Goal: Task Accomplishment & Management: Manage account settings

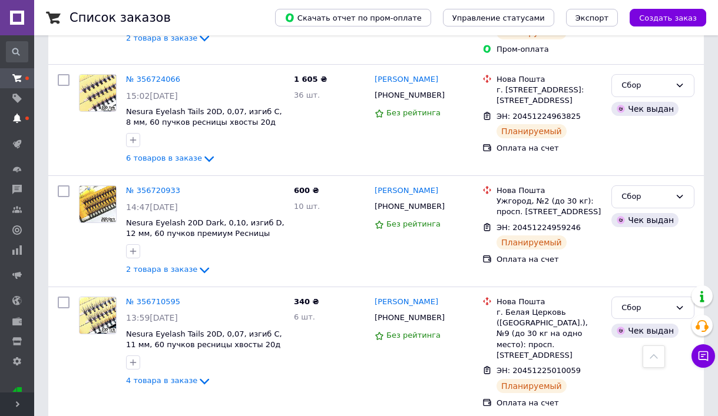
scroll to position [2564, 0]
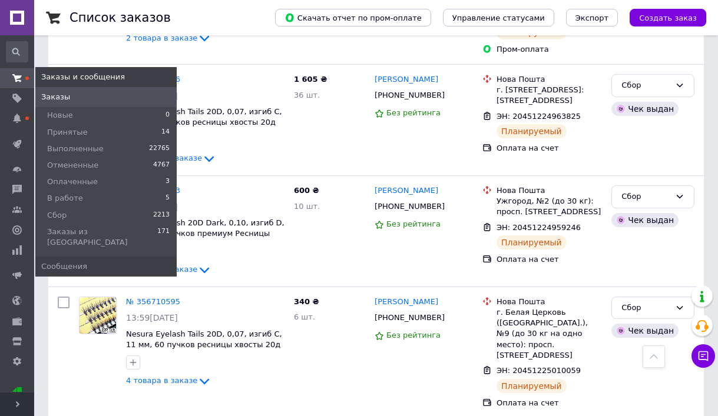
click at [18, 77] on use at bounding box center [16, 78] width 9 height 8
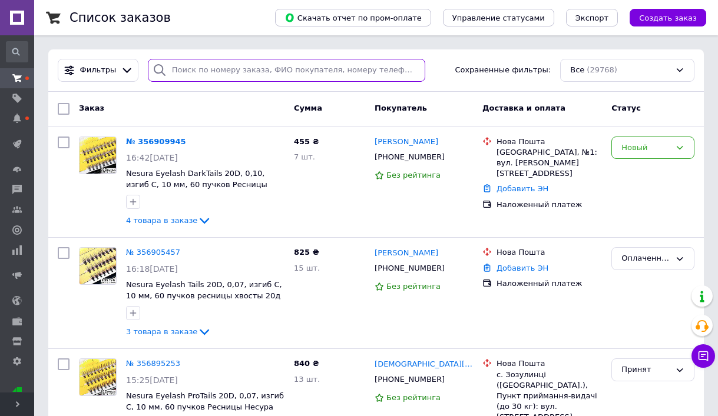
click at [244, 75] on input "search" at bounding box center [287, 70] width 278 height 23
paste input "0737001087"
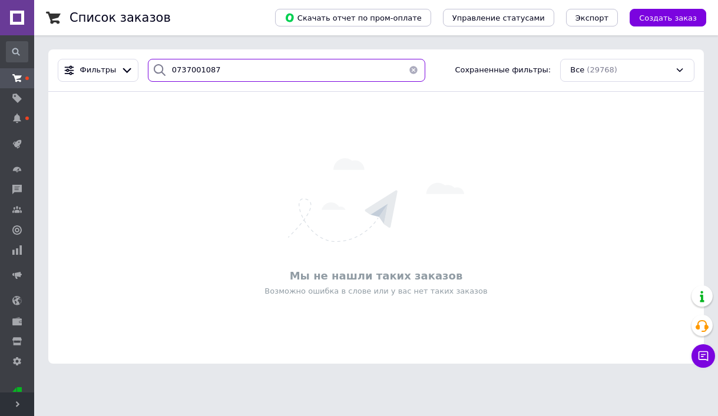
click at [211, 72] on input "0737001087" at bounding box center [287, 70] width 278 height 23
click at [218, 75] on input "костив" at bounding box center [287, 70] width 278 height 23
drag, startPoint x: 218, startPoint y: 75, endPoint x: 208, endPoint y: 70, distance: 11.6
click at [218, 75] on input "костив" at bounding box center [287, 70] width 278 height 23
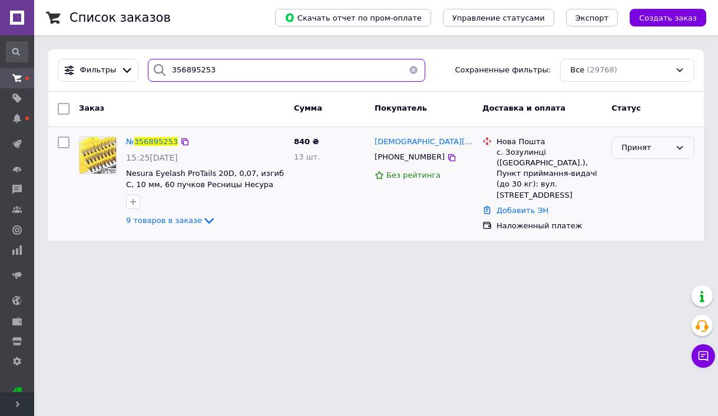
type input "356895253"
click at [624, 149] on div "Принят" at bounding box center [646, 148] width 49 height 12
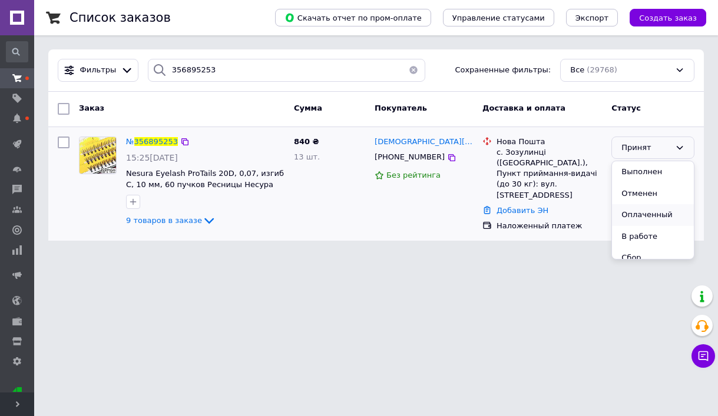
click at [629, 221] on li "Оплаченный" at bounding box center [653, 215] width 82 height 22
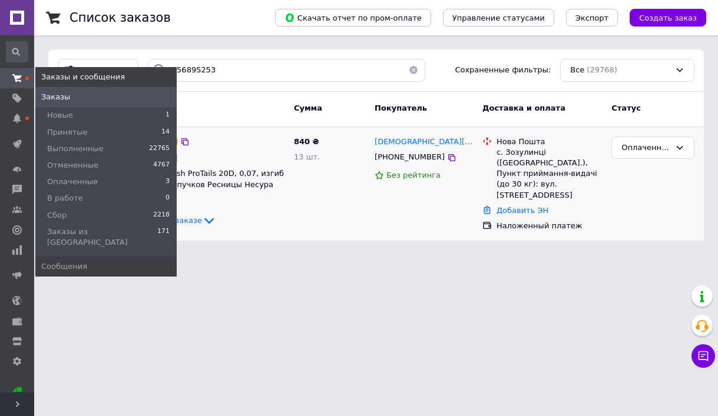
click at [18, 79] on icon at bounding box center [16, 78] width 9 height 9
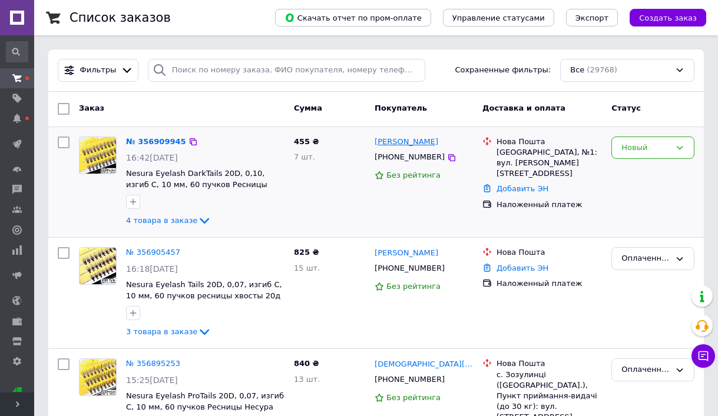
click at [407, 141] on link "[PERSON_NAME]" at bounding box center [407, 142] width 64 height 11
click at [150, 135] on div "№ 356909945" at bounding box center [156, 142] width 62 height 14
click at [151, 139] on link "№ 356909945" at bounding box center [156, 141] width 60 height 9
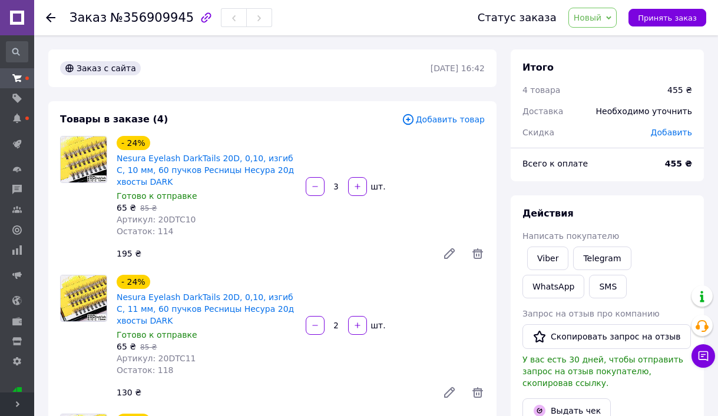
click at [654, 15] on span "Принять заказ" at bounding box center [667, 18] width 59 height 9
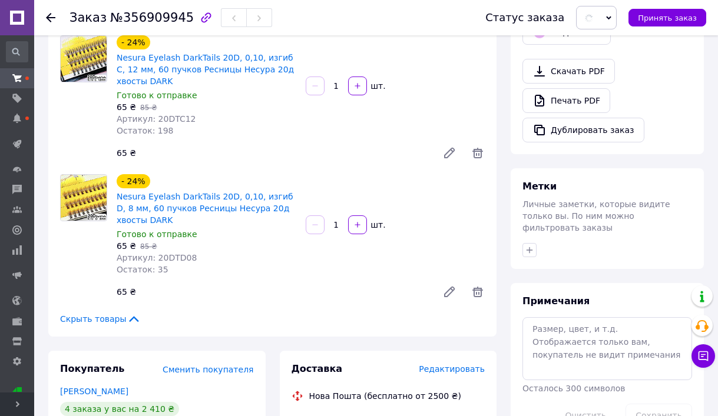
scroll to position [636, 0]
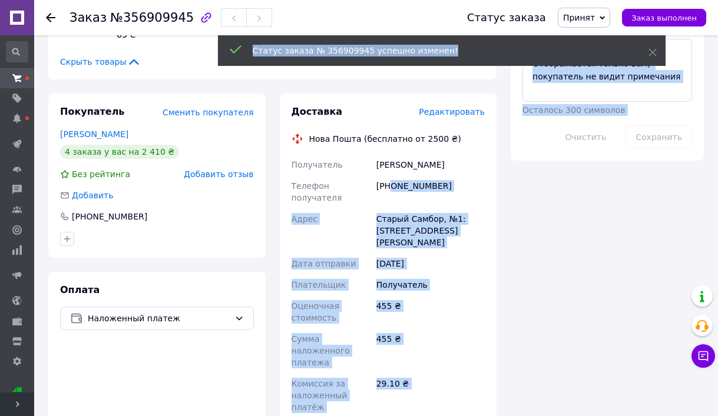
drag, startPoint x: 445, startPoint y: 186, endPoint x: 391, endPoint y: 183, distance: 54.3
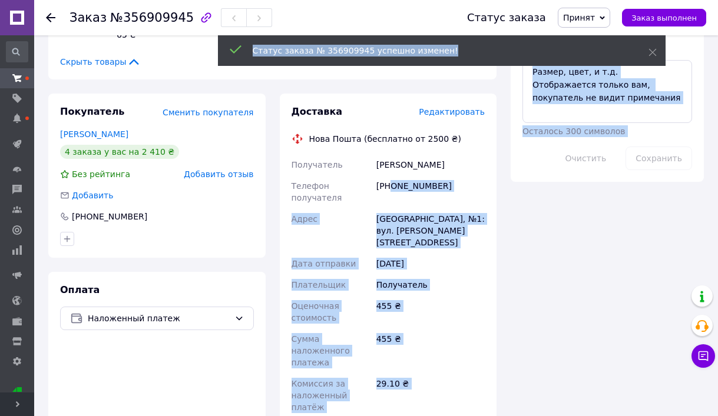
click at [391, 183] on div "[PHONE_NUMBER]" at bounding box center [430, 192] width 113 height 33
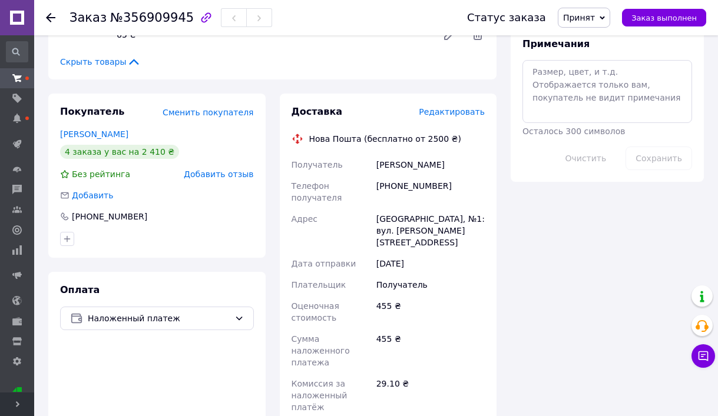
click at [417, 184] on div "[PHONE_NUMBER]" at bounding box center [430, 192] width 113 height 33
drag, startPoint x: 444, startPoint y: 189, endPoint x: 392, endPoint y: 186, distance: 51.3
click at [392, 186] on div "[PHONE_NUMBER]" at bounding box center [430, 192] width 113 height 33
copy div "0988923405"
click at [147, 24] on span "№356909945" at bounding box center [152, 18] width 84 height 14
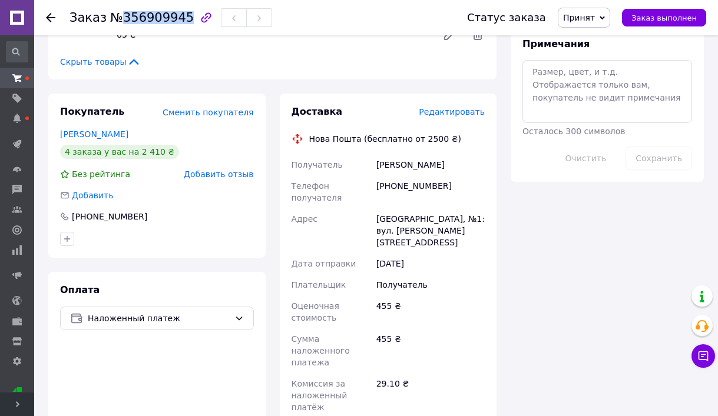
click at [147, 24] on span "№356909945" at bounding box center [152, 18] width 84 height 14
copy span "356909945"
click at [413, 226] on div "[GEOGRAPHIC_DATA], №1: вул. [PERSON_NAME][STREET_ADDRESS]" at bounding box center [430, 231] width 113 height 45
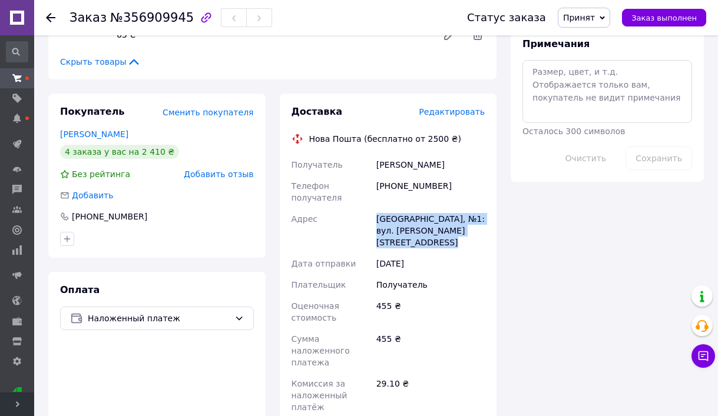
click at [413, 226] on div "[GEOGRAPHIC_DATA], №1: вул. [PERSON_NAME][STREET_ADDRESS]" at bounding box center [430, 231] width 113 height 45
copy div "[GEOGRAPHIC_DATA], №1: вул. [PERSON_NAME][STREET_ADDRESS]"
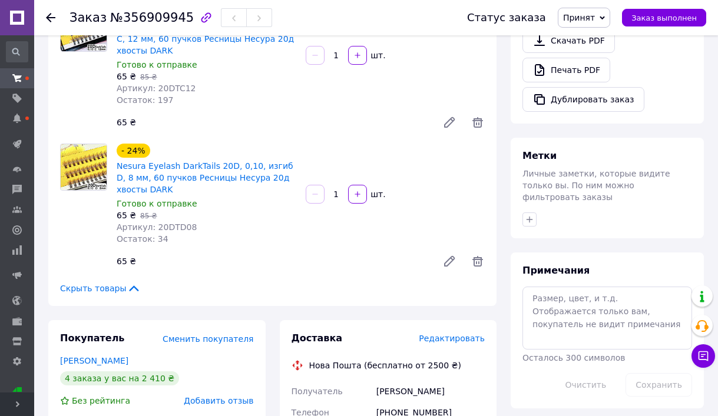
scroll to position [404, 0]
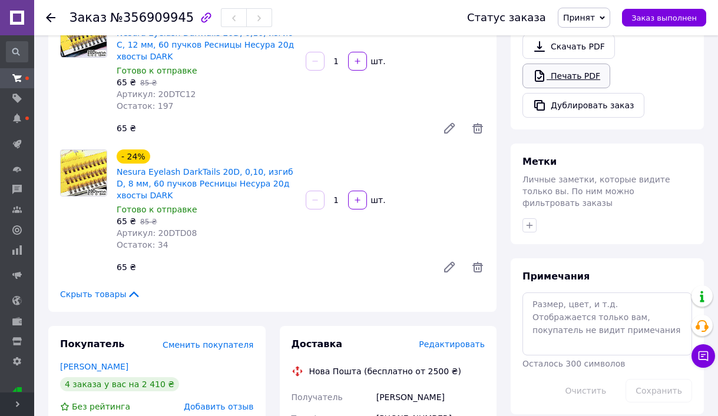
click at [567, 75] on link "Печать PDF" at bounding box center [567, 76] width 88 height 25
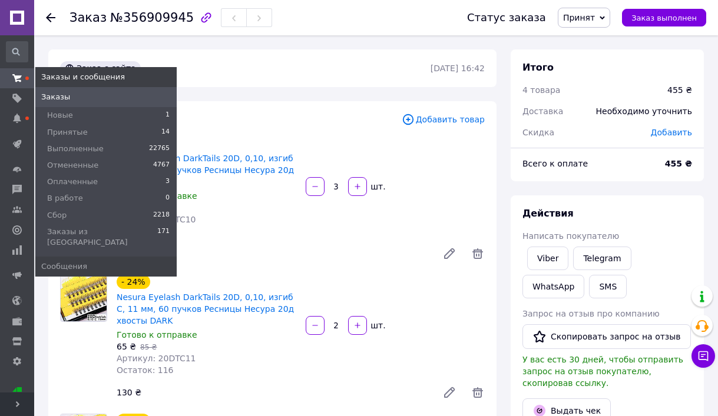
click at [15, 79] on icon at bounding box center [16, 78] width 9 height 9
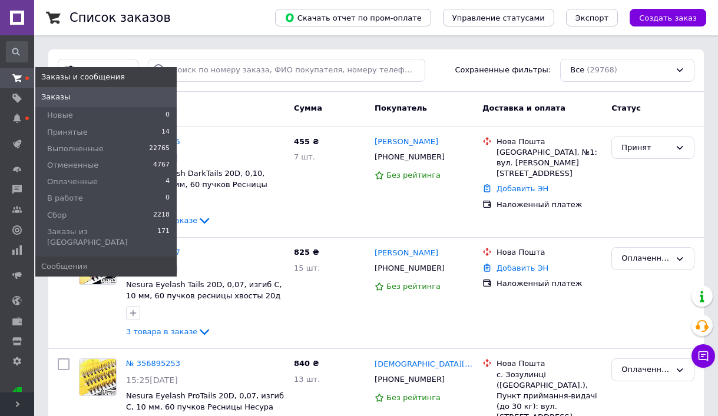
click at [19, 75] on use at bounding box center [16, 78] width 9 height 8
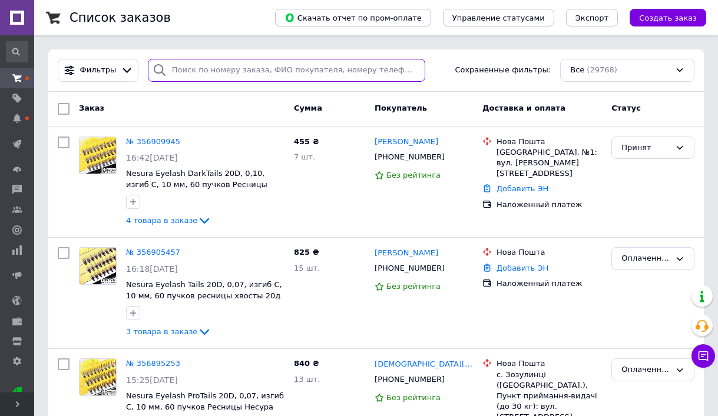
click at [230, 74] on input "search" at bounding box center [287, 70] width 278 height 23
paste input "0664974736"
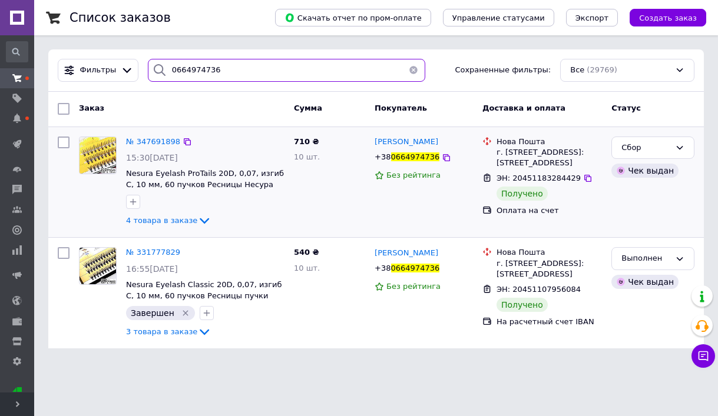
type input "0664974736"
click at [373, 144] on div "Оксана Гладунець" at bounding box center [406, 142] width 66 height 14
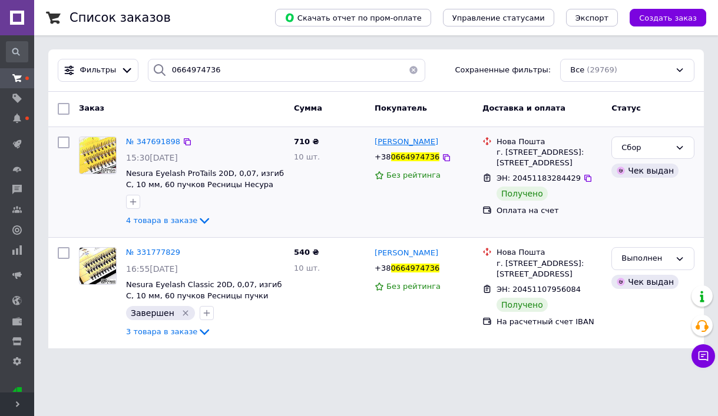
click at [379, 144] on span "Оксана Гладунець" at bounding box center [407, 141] width 64 height 9
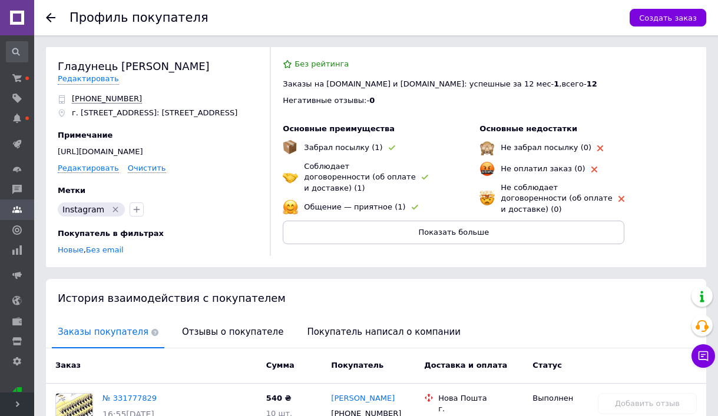
scroll to position [287, 0]
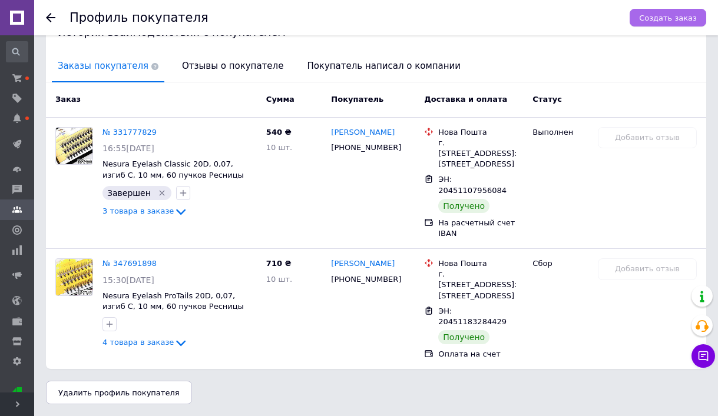
click at [656, 14] on span "Создать заказ" at bounding box center [668, 18] width 58 height 9
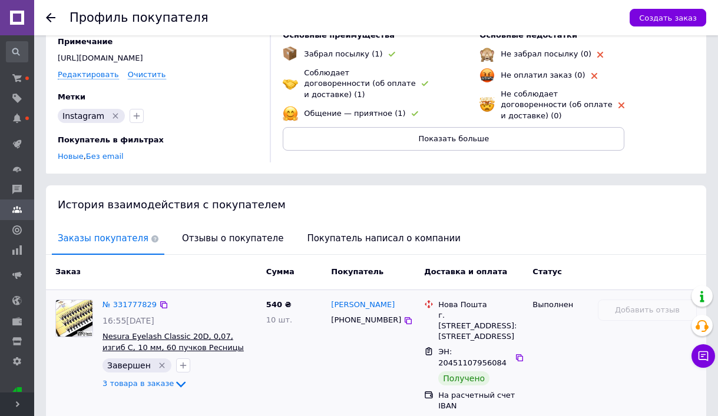
scroll to position [0, 0]
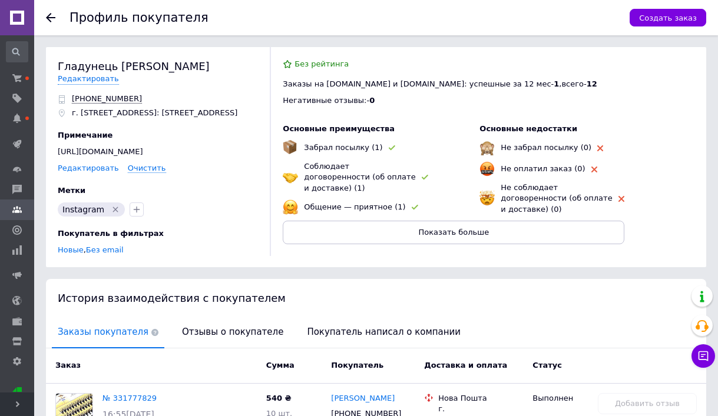
click at [94, 168] on link "Редактировать" at bounding box center [88, 168] width 61 height 9
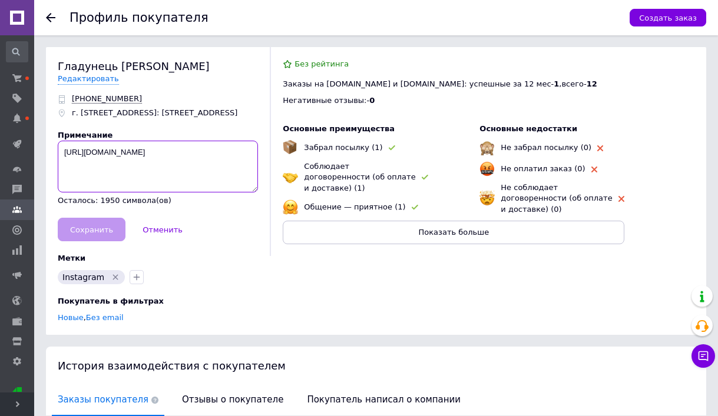
click at [94, 166] on textarea "https://www.instagram.com/oksana_gladunets_makeup/" at bounding box center [158, 167] width 200 height 52
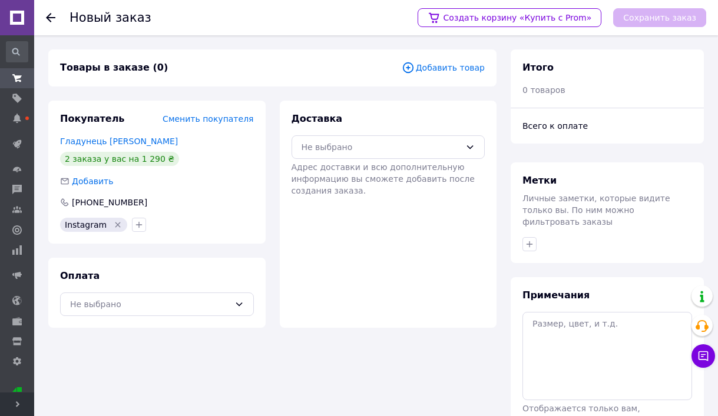
click at [437, 67] on span "Добавить товар" at bounding box center [443, 67] width 83 height 13
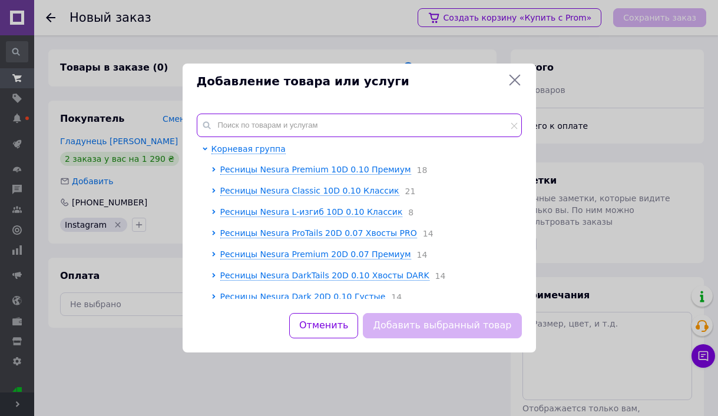
click at [373, 118] on input "text" at bounding box center [359, 126] width 325 height 24
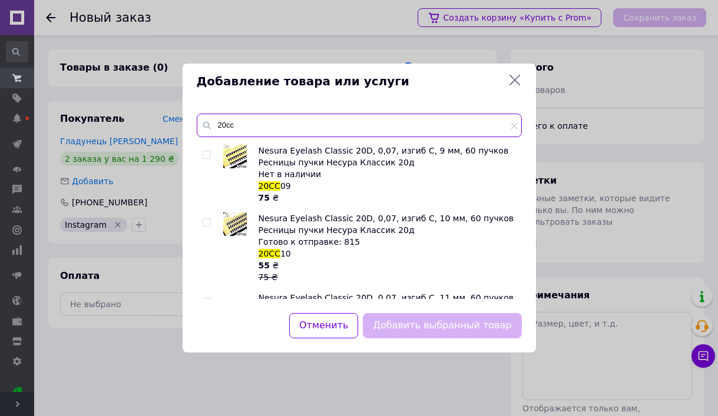
scroll to position [166, 0]
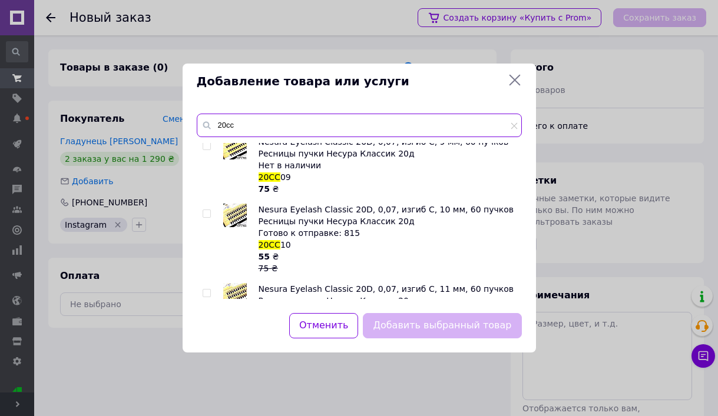
type input "20cc"
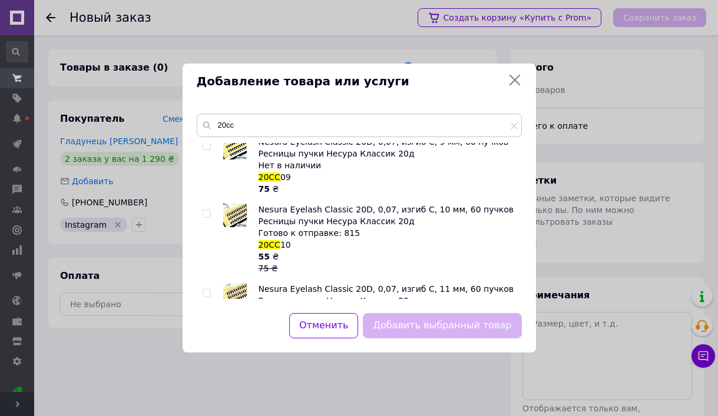
click at [206, 210] on input "checkbox" at bounding box center [207, 214] width 8 height 8
checkbox input "true"
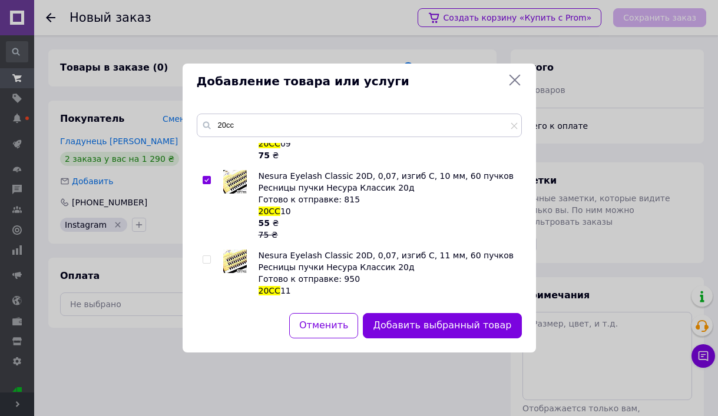
scroll to position [202, 0]
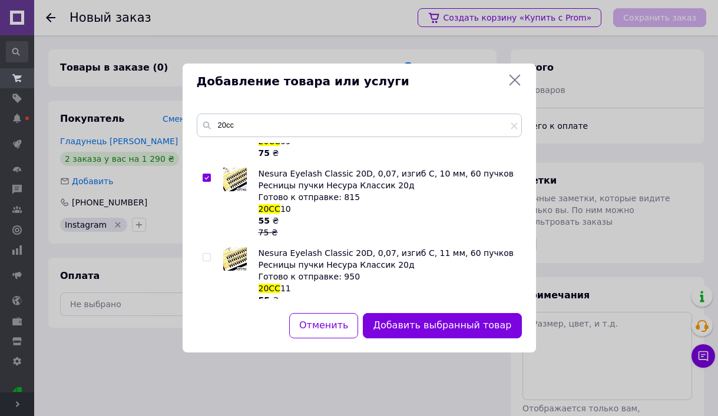
click at [207, 258] on input "checkbox" at bounding box center [207, 258] width 8 height 8
checkbox input "true"
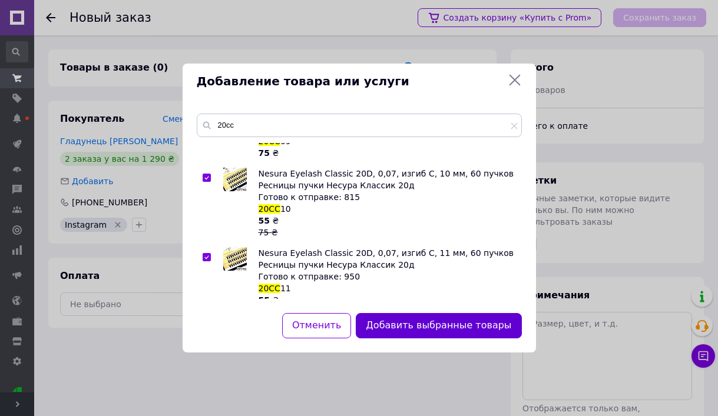
click at [461, 333] on button "Добавить выбранные товары" at bounding box center [439, 325] width 166 height 25
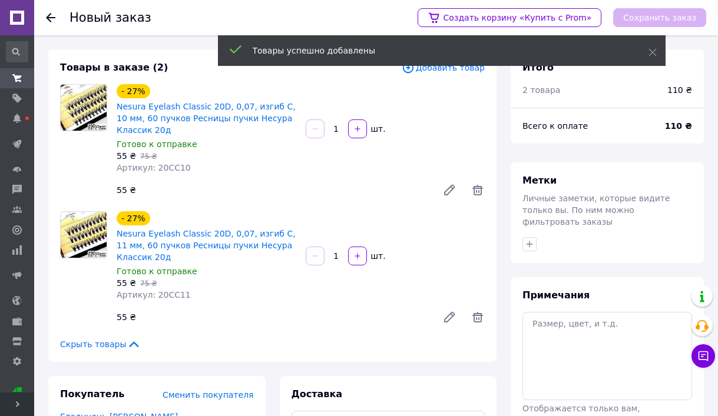
click at [339, 130] on input "1" at bounding box center [336, 129] width 19 height 9
type input "5"
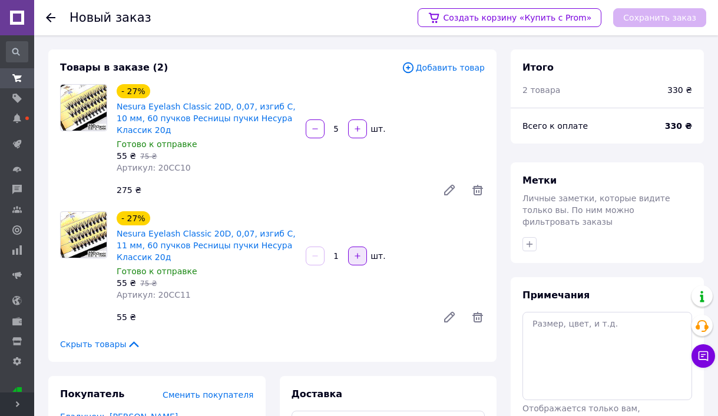
click at [352, 260] on button "button" at bounding box center [357, 256] width 19 height 19
type input "3"
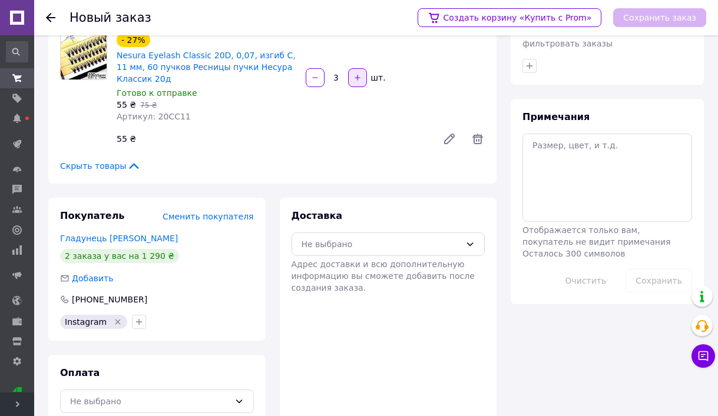
scroll to position [201, 0]
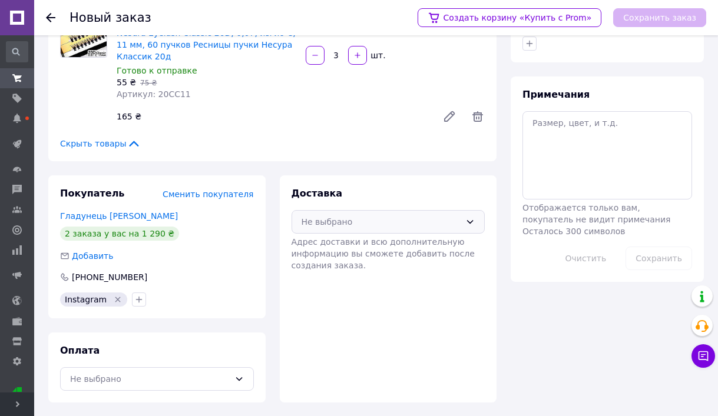
click at [342, 229] on div "Не выбрано" at bounding box center [389, 222] width 194 height 24
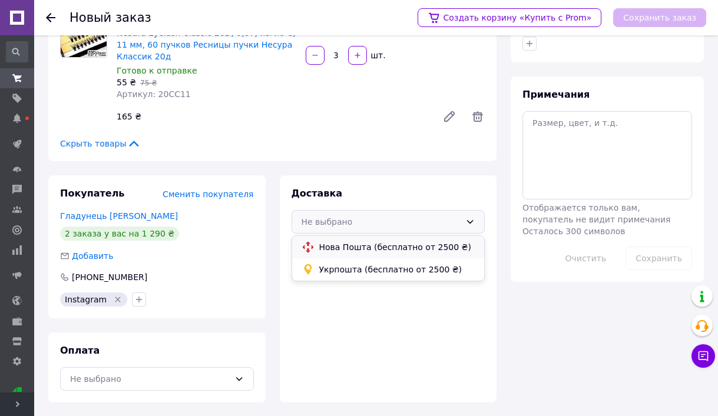
click at [338, 243] on span "Нова Пошта (бесплатно от 2500 ₴)" at bounding box center [397, 248] width 156 height 12
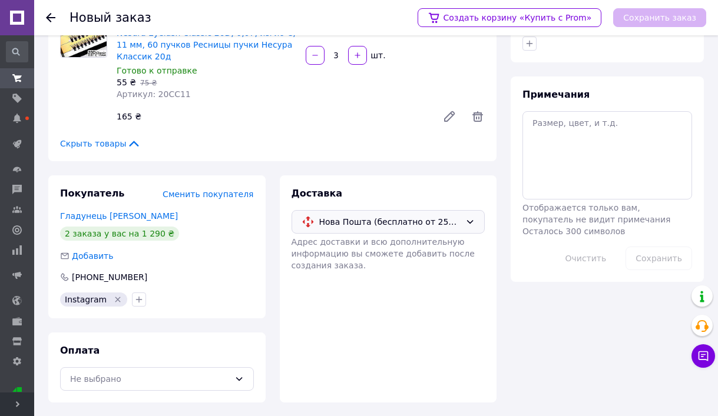
click at [212, 392] on div "Оплата Не выбрано" at bounding box center [156, 368] width 217 height 70
click at [211, 386] on div "Не выбрано" at bounding box center [157, 380] width 194 height 24
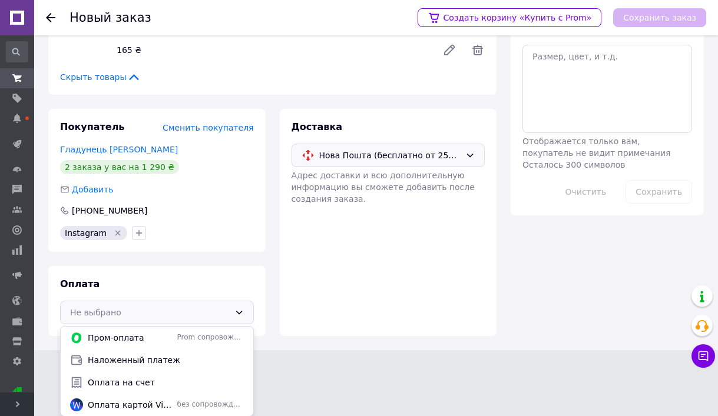
click at [211, 384] on span "Оплата на счет" at bounding box center [166, 383] width 156 height 12
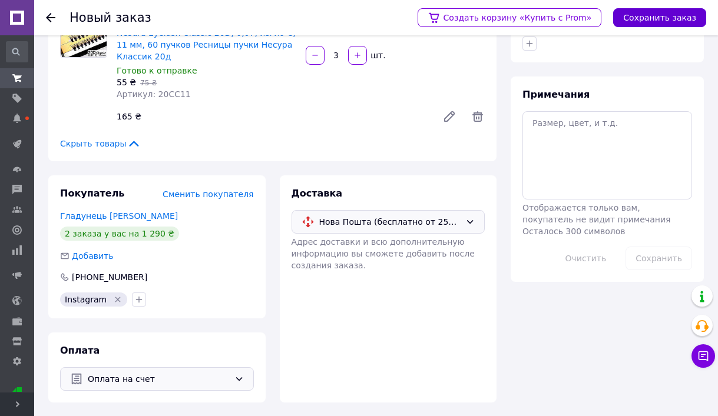
click at [649, 24] on button "Сохранить заказ" at bounding box center [659, 17] width 93 height 19
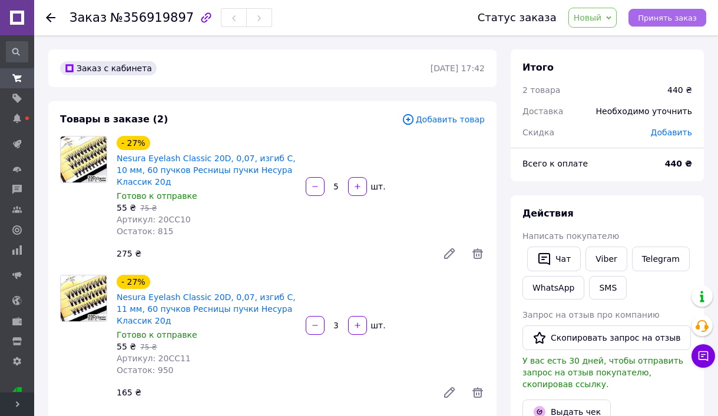
click at [673, 19] on span "Принять заказ" at bounding box center [667, 18] width 59 height 9
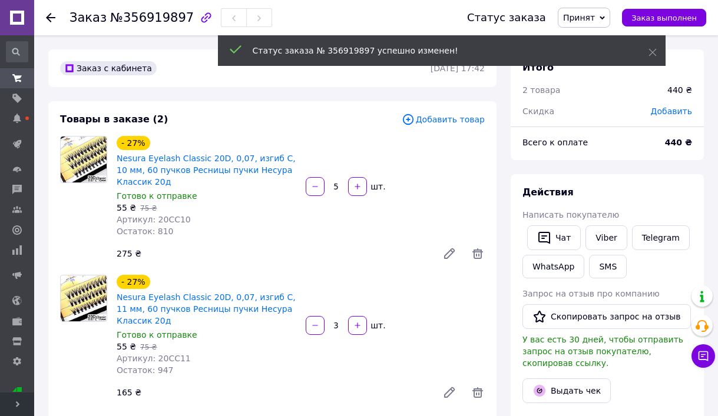
click at [582, 19] on span "Принят" at bounding box center [579, 17] width 32 height 9
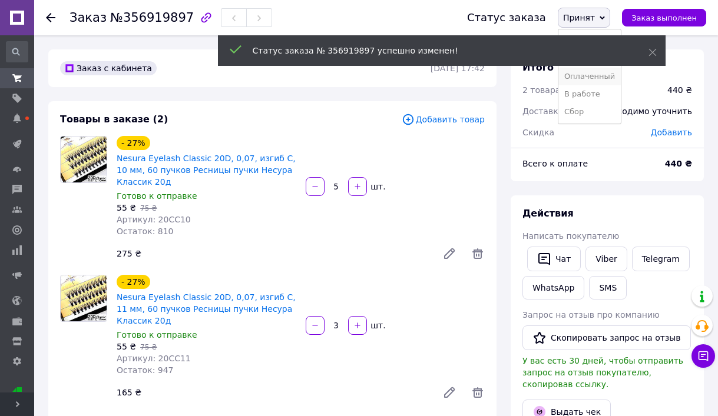
click at [583, 74] on li "Оплаченный" at bounding box center [589, 77] width 62 height 18
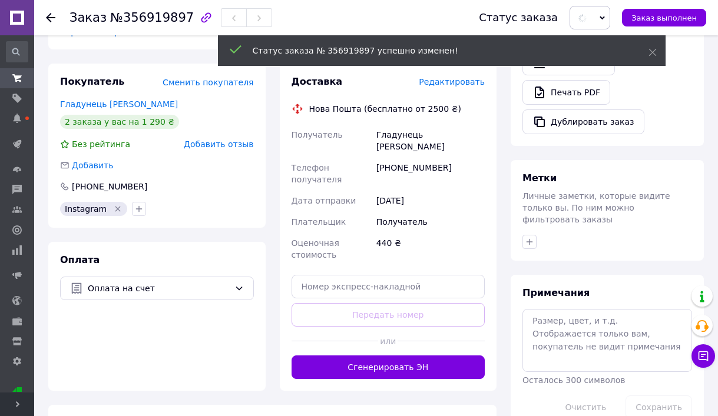
scroll to position [401, 0]
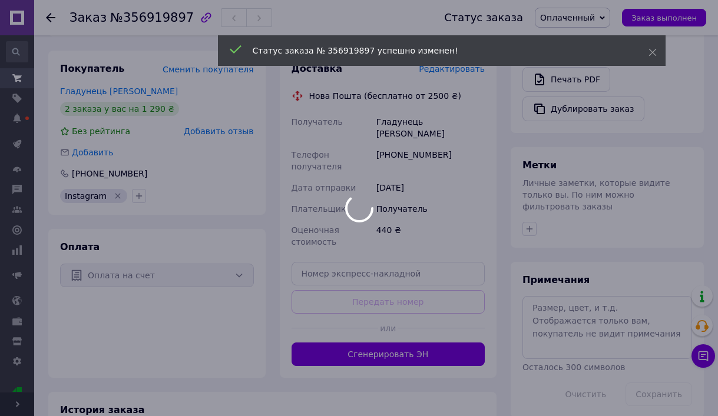
click at [568, 319] on div at bounding box center [359, 208] width 718 height 416
click at [554, 310] on div at bounding box center [359, 208] width 718 height 416
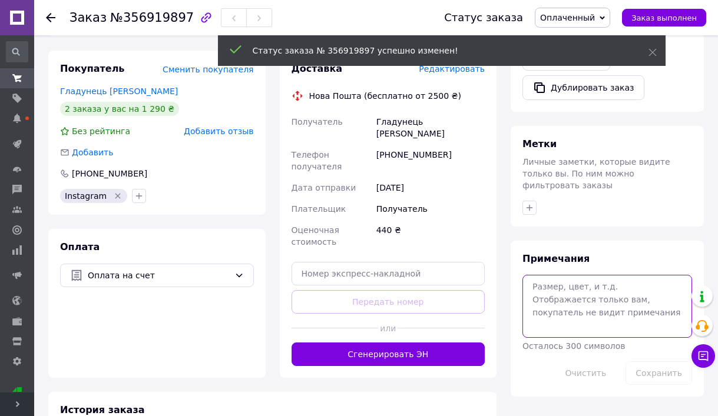
click at [554, 310] on textarea at bounding box center [608, 306] width 170 height 62
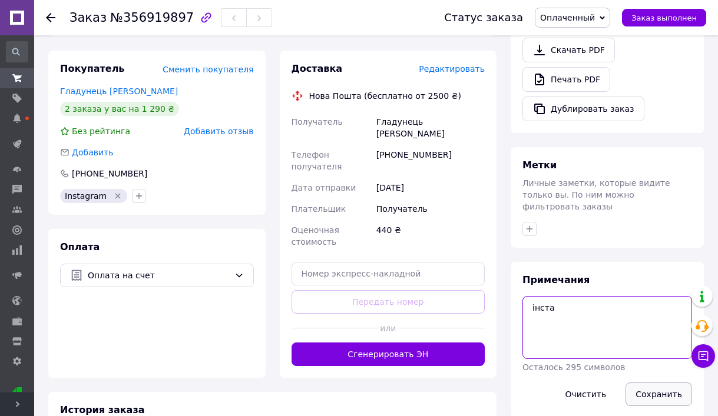
type textarea "інста"
click at [652, 384] on button "Сохранить" at bounding box center [659, 395] width 67 height 24
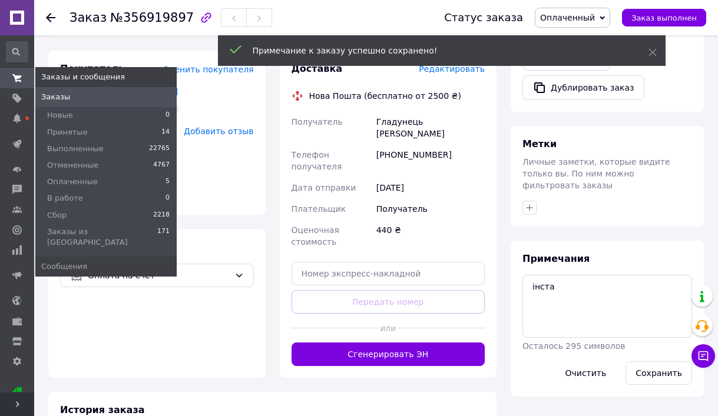
click at [14, 75] on use at bounding box center [16, 78] width 9 height 8
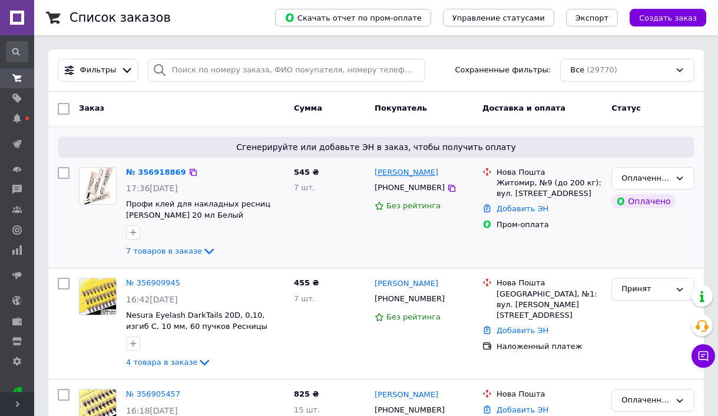
click at [406, 170] on link "[PERSON_NAME]" at bounding box center [407, 172] width 64 height 11
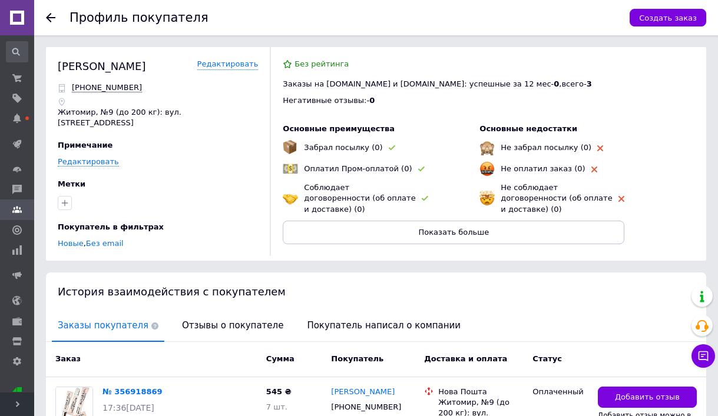
scroll to position [114, 0]
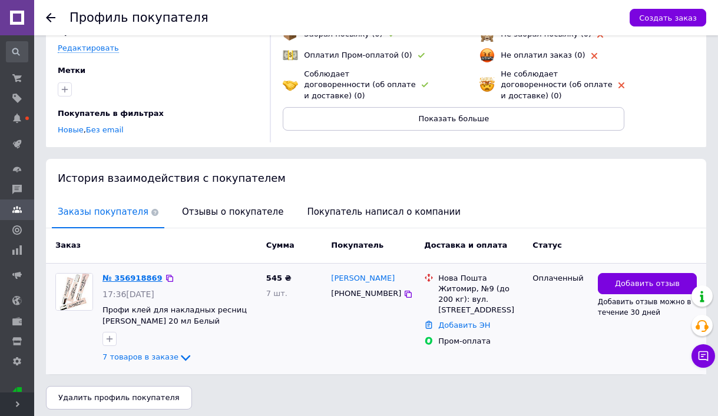
click at [143, 274] on link "№ 356918869" at bounding box center [133, 278] width 60 height 9
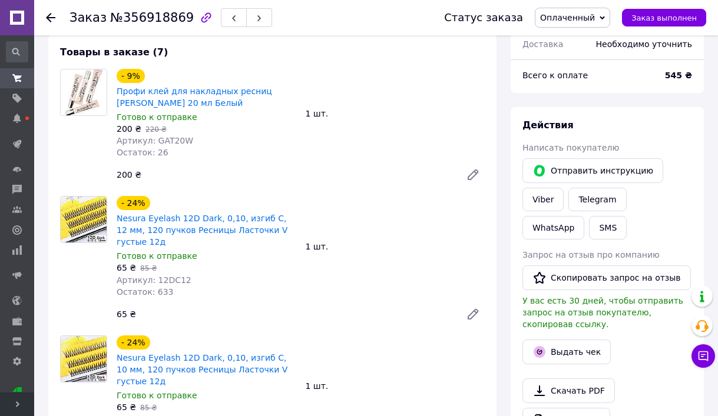
scroll to position [419, 0]
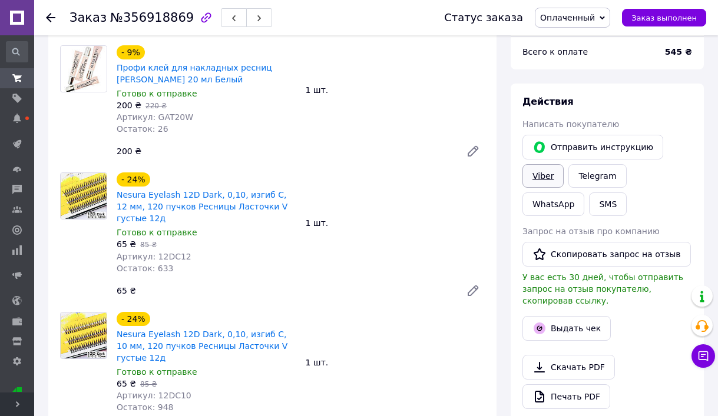
click at [550, 177] on link "Viber" at bounding box center [543, 176] width 41 height 24
click at [132, 19] on span "№356918869" at bounding box center [152, 18] width 84 height 14
copy span "356918869"
click at [589, 213] on button "SMS" at bounding box center [608, 205] width 38 height 24
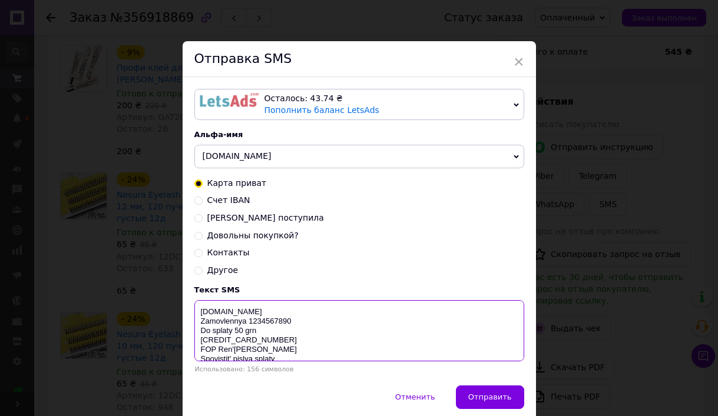
click at [259, 323] on textarea "[DOMAIN_NAME] Zamovlennya 1234567890 Do splaty 50 grn [CREDIT_CARD_NUMBER] FOP …" at bounding box center [359, 330] width 330 height 61
paste textarea "356918869"
click at [260, 349] on textarea "[DOMAIN_NAME] Zamovlennya 356918869 Do splaty 50 grn [CREDIT_CARD_NUMBER] FOP R…" at bounding box center [359, 330] width 330 height 61
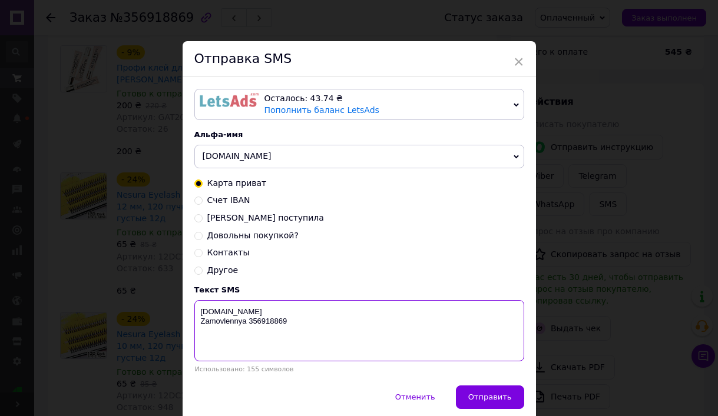
scroll to position [0, 0]
type textarea "[DOMAIN_NAME] Zamovlennya 356918869 Vidpravka 13.08"
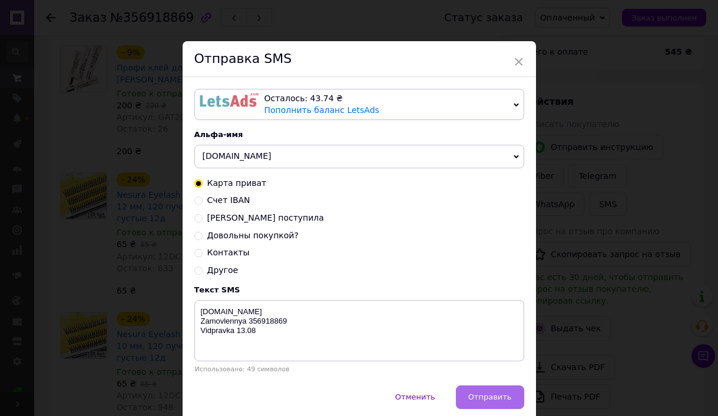
click at [492, 398] on span "Отправить" at bounding box center [490, 397] width 44 height 9
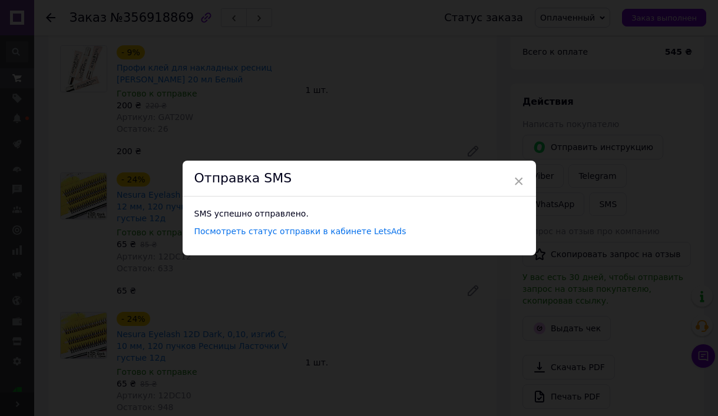
click at [46, 117] on div "× Отправка SMS SMS успешно отправлено. Посмотреть статус отправки в кабинете Le…" at bounding box center [359, 208] width 718 height 416
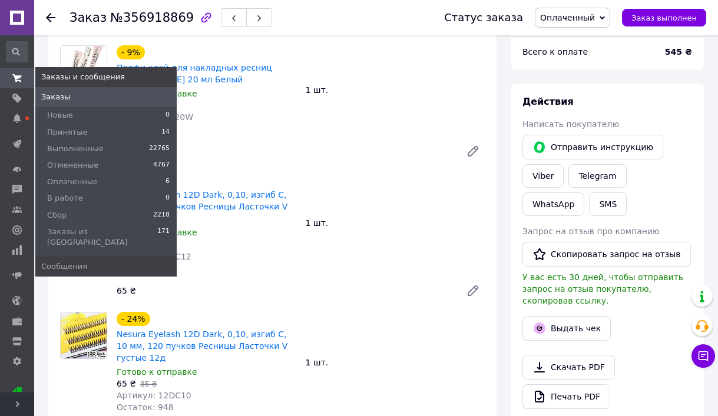
click at [19, 82] on icon at bounding box center [16, 78] width 9 height 9
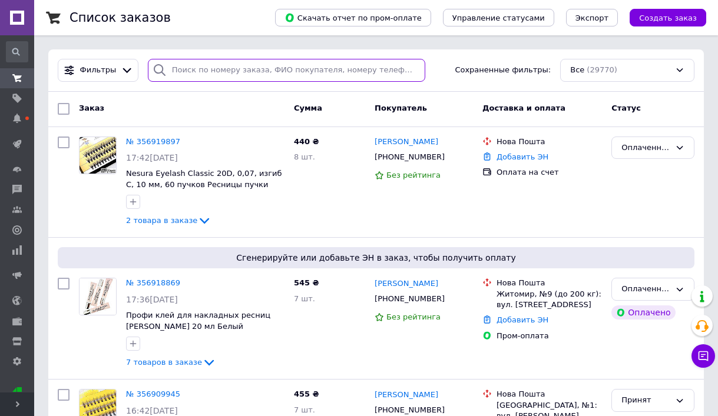
click at [214, 68] on input "search" at bounding box center [287, 70] width 278 height 23
paste input "0984356750"
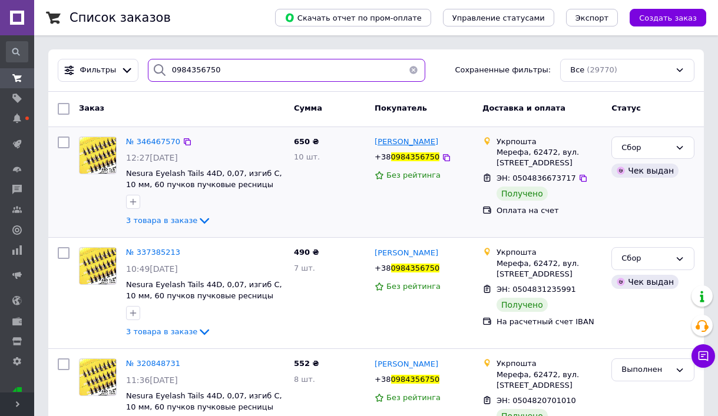
type input "0984356750"
click at [389, 144] on span "[PERSON_NAME]" at bounding box center [407, 141] width 64 height 9
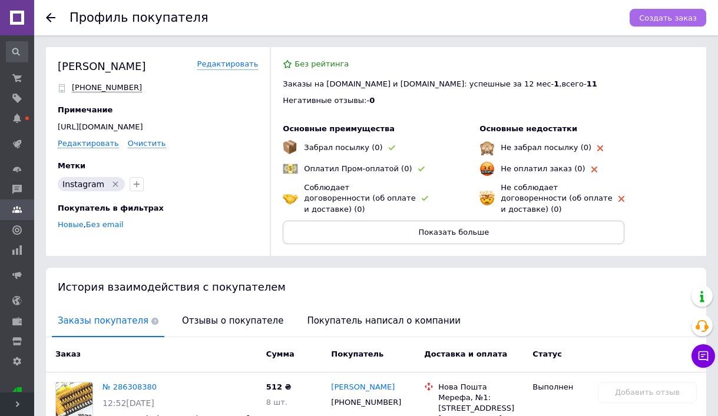
click at [665, 19] on span "Создать заказ" at bounding box center [668, 18] width 58 height 9
click at [100, 144] on link "Редактировать" at bounding box center [88, 143] width 61 height 9
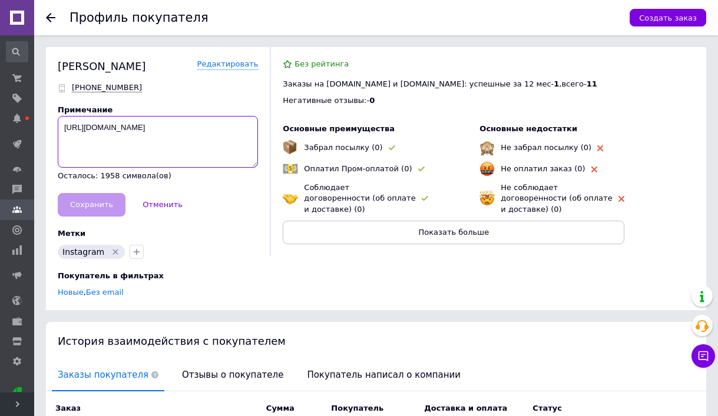
click at [207, 147] on textarea "[URL][DOMAIN_NAME]" at bounding box center [158, 142] width 200 height 52
paste textarea
type textarea "[URL][DOMAIN_NAME]"
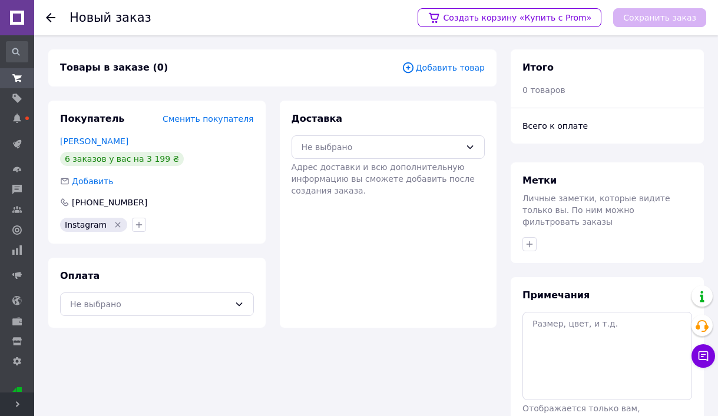
click at [448, 68] on span "Добавить товар" at bounding box center [443, 67] width 83 height 13
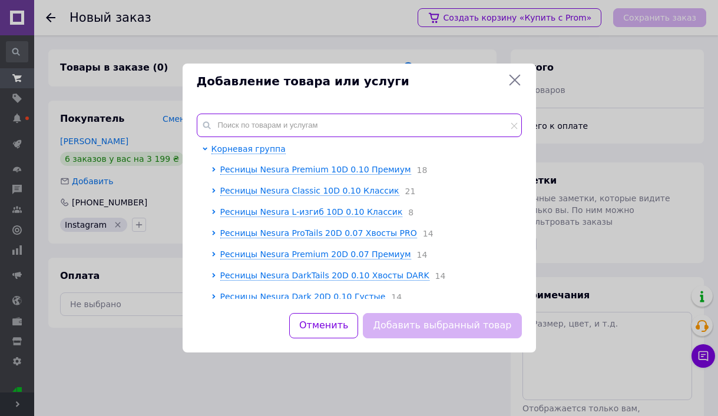
click at [276, 125] on input "text" at bounding box center [359, 126] width 325 height 24
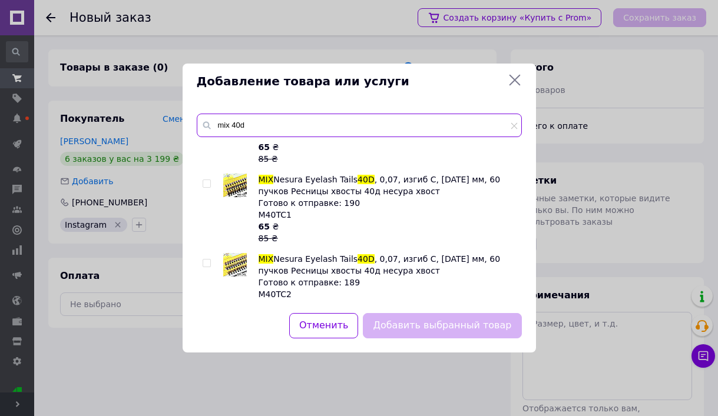
scroll to position [219, 0]
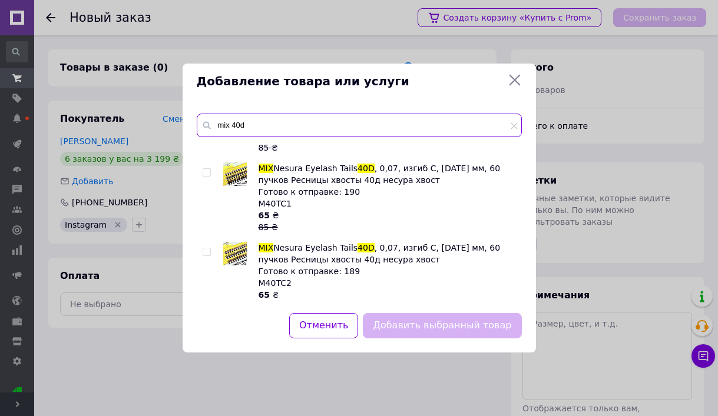
type input "mix 40d"
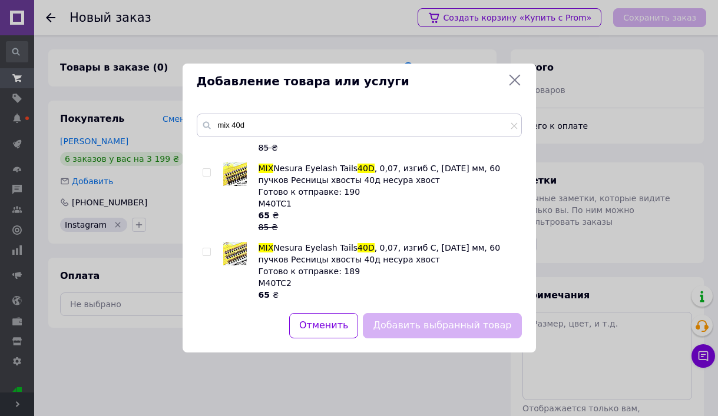
click at [206, 249] on input "checkbox" at bounding box center [207, 253] width 8 height 8
checkbox input "true"
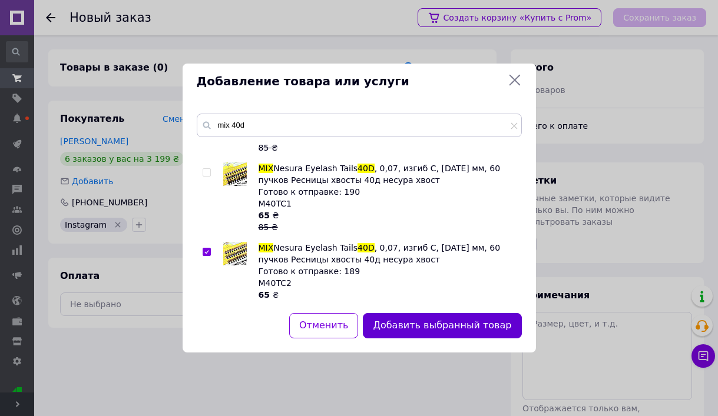
click at [398, 321] on button "Добавить выбранный товар" at bounding box center [442, 325] width 158 height 25
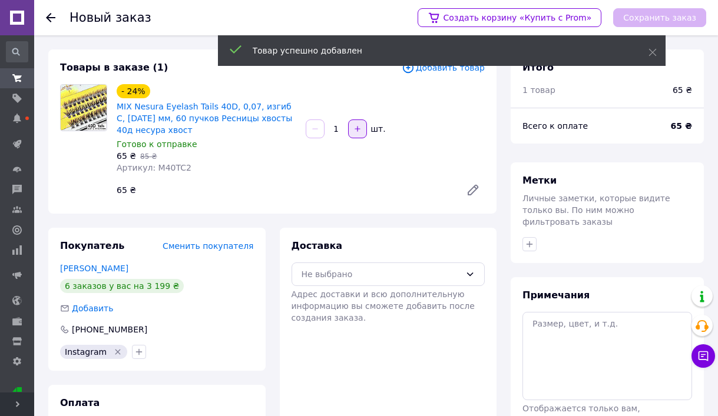
click at [354, 137] on button "button" at bounding box center [357, 129] width 19 height 19
type input "5"
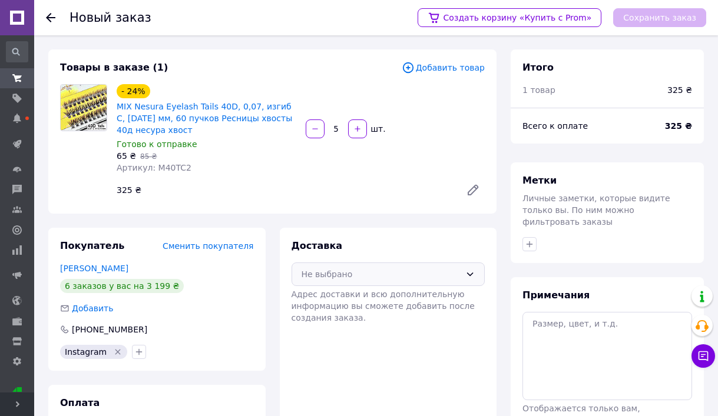
drag, startPoint x: 366, startPoint y: 273, endPoint x: 362, endPoint y: 280, distance: 8.7
click at [366, 273] on div "Не выбрано" at bounding box center [382, 274] width 160 height 13
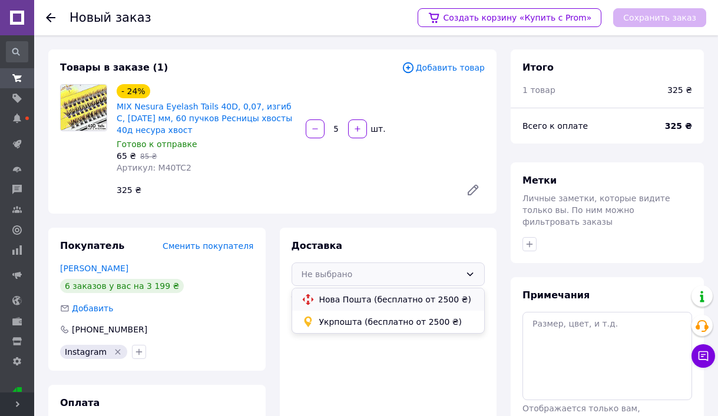
click at [356, 300] on span "Нова Пошта (бесплатно от 2500 ₴)" at bounding box center [397, 300] width 156 height 12
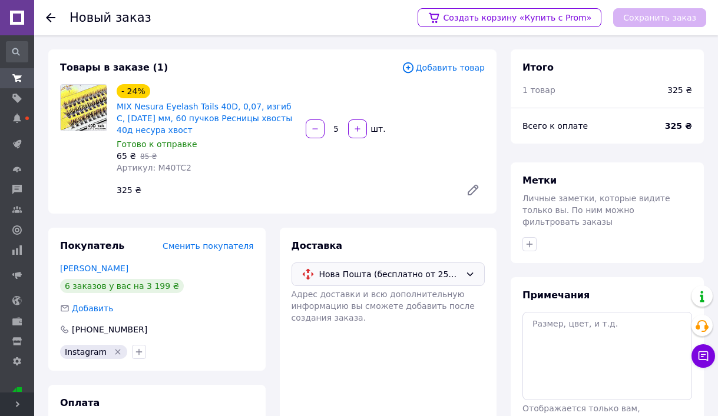
scroll to position [68, 0]
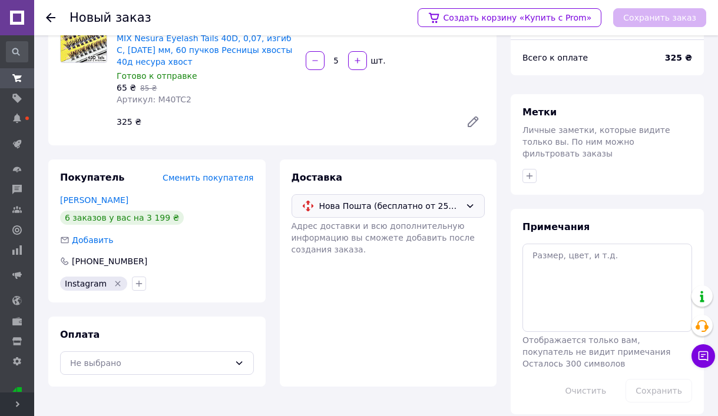
click at [185, 375] on div "Оплата Не выбрано" at bounding box center [156, 352] width 217 height 70
click at [185, 369] on div "Не выбрано" at bounding box center [150, 363] width 160 height 13
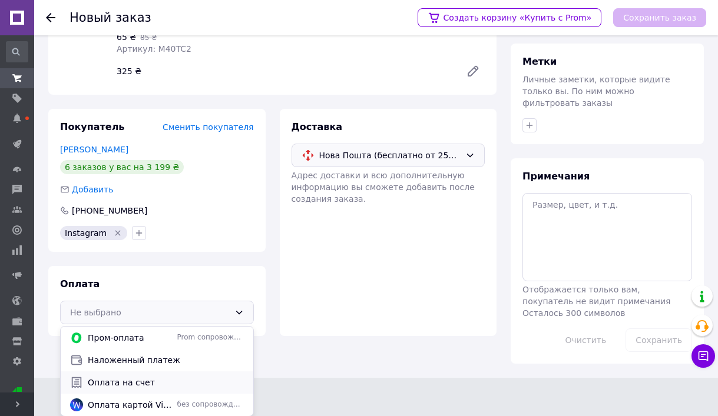
click at [150, 386] on span "Оплата на счет" at bounding box center [166, 383] width 156 height 12
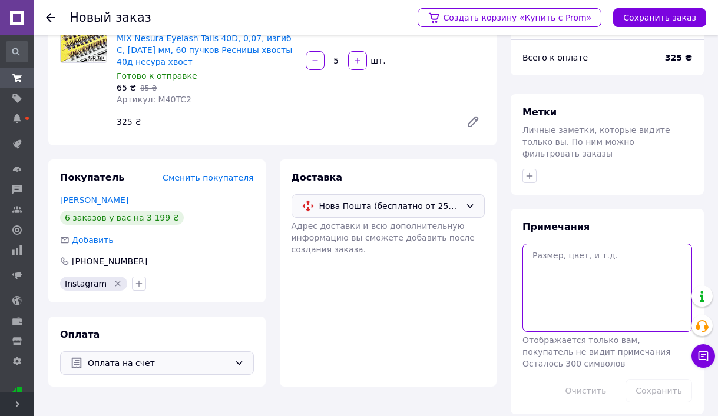
click at [604, 277] on textarea at bounding box center [608, 288] width 170 height 88
type textarea "інста"
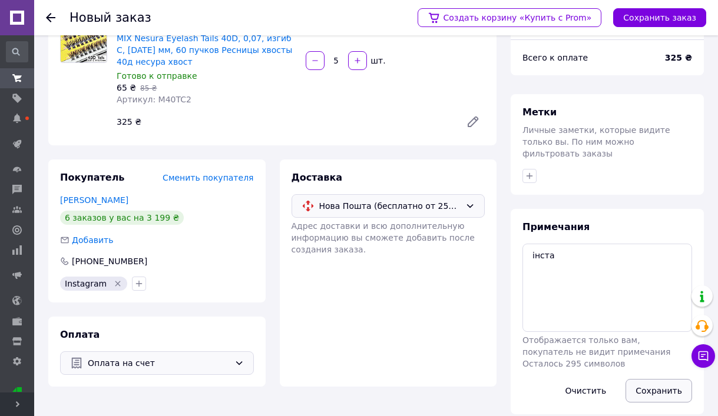
click at [644, 379] on button "Сохранить" at bounding box center [659, 391] width 67 height 24
click at [658, 16] on button "Сохранить заказ" at bounding box center [659, 17] width 93 height 19
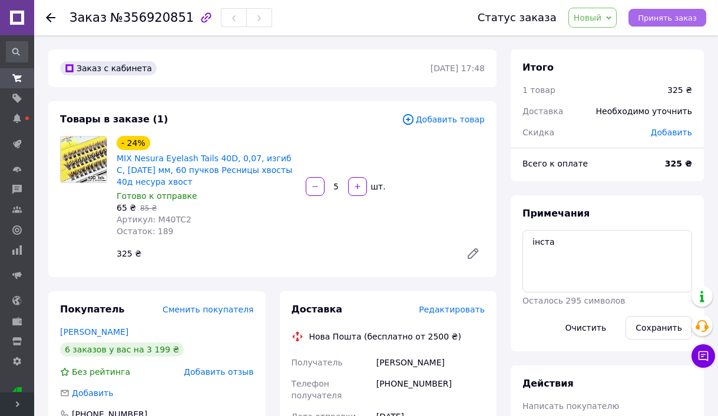
click at [663, 11] on button "Принять заказ" at bounding box center [668, 18] width 78 height 18
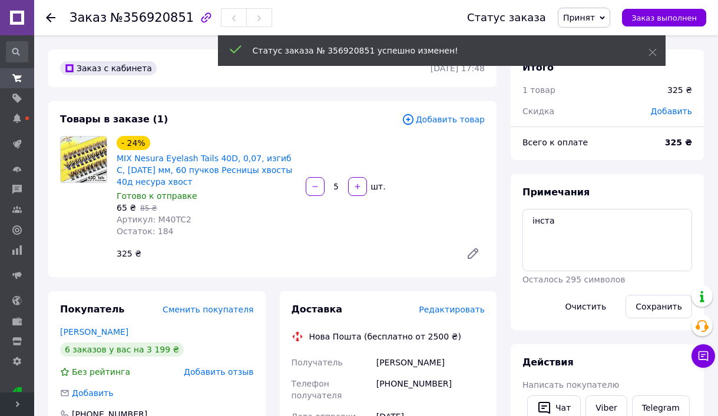
click at [583, 17] on span "Принят" at bounding box center [579, 17] width 32 height 9
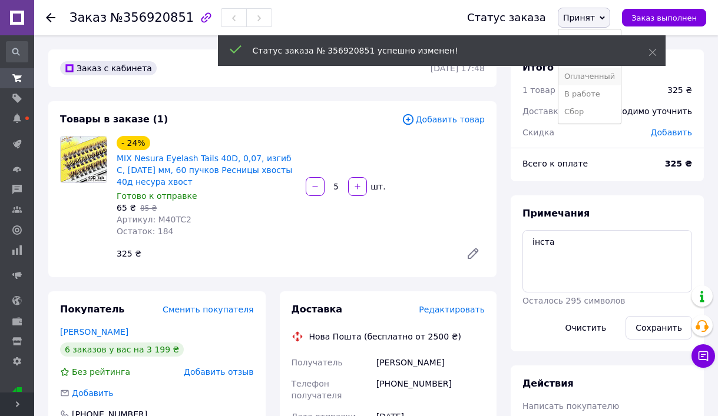
click at [580, 77] on li "Оплаченный" at bounding box center [589, 77] width 62 height 18
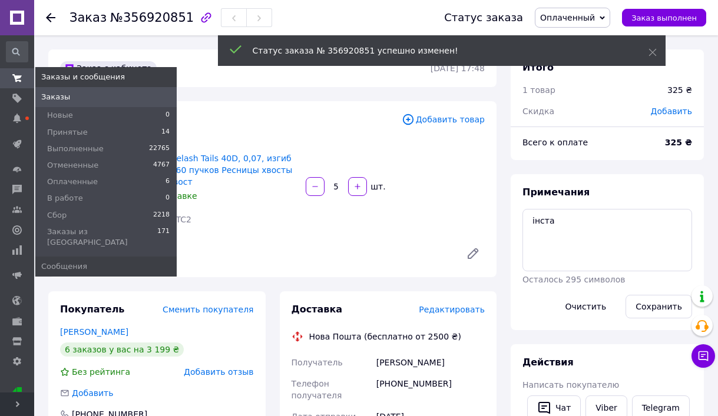
click at [14, 80] on icon at bounding box center [16, 78] width 9 height 9
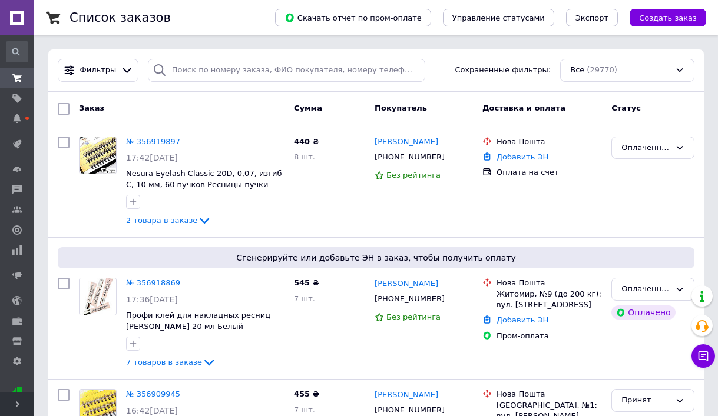
click at [594, 72] on div "Все (29770)" at bounding box center [627, 70] width 134 height 23
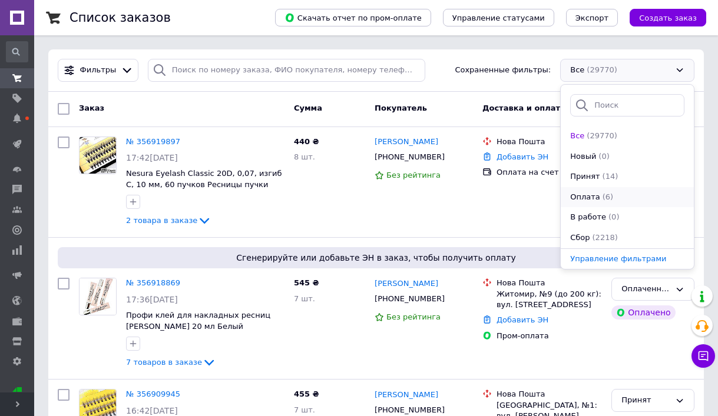
click at [601, 199] on div "(6)" at bounding box center [607, 197] width 13 height 11
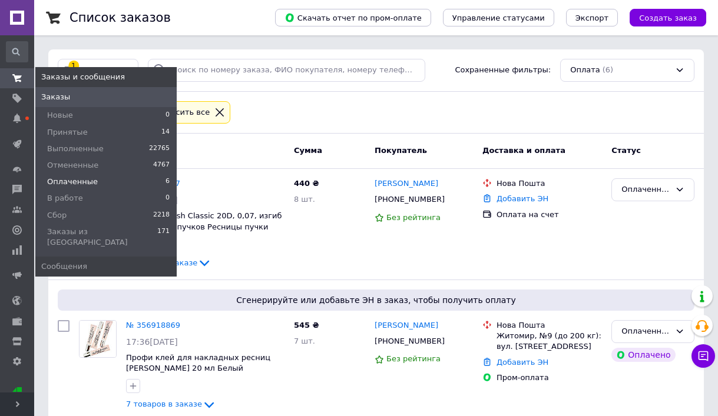
click at [18, 76] on use at bounding box center [16, 78] width 9 height 8
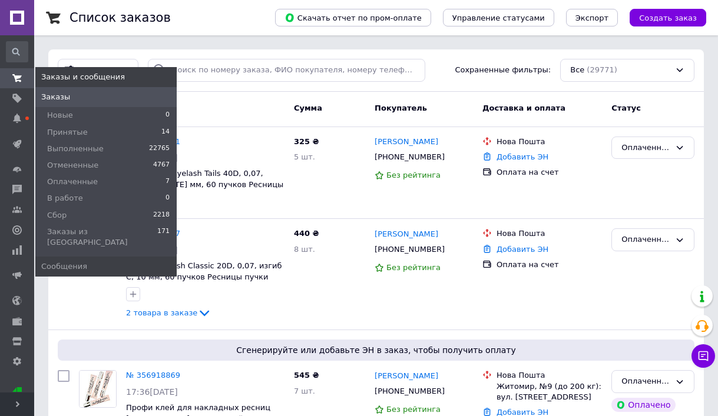
click at [15, 75] on icon at bounding box center [16, 78] width 9 height 9
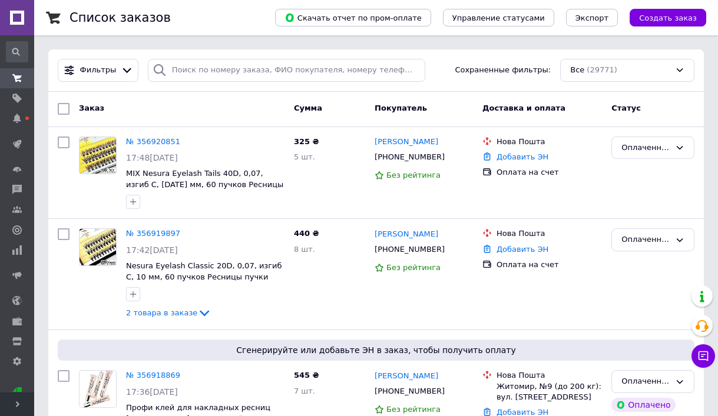
click at [16, 80] on use at bounding box center [16, 78] width 9 height 8
